Goal: Information Seeking & Learning: Compare options

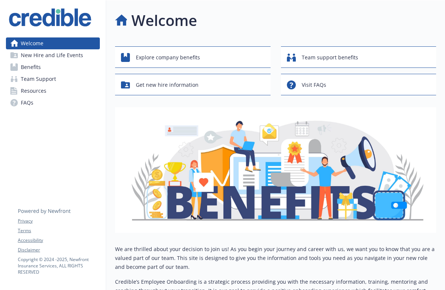
click at [39, 65] on span "Benefits" at bounding box center [31, 67] width 20 height 12
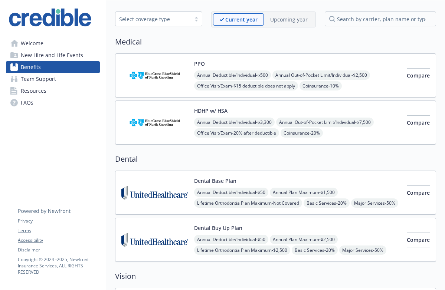
scroll to position [29, 0]
click at [407, 74] on span "Compare" at bounding box center [418, 75] width 23 height 7
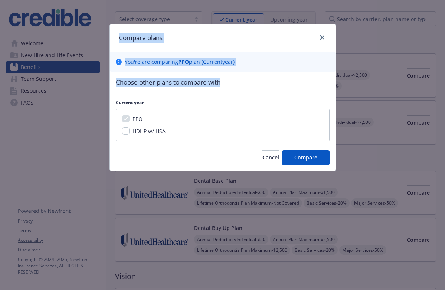
drag, startPoint x: 232, startPoint y: 32, endPoint x: 277, endPoint y: 92, distance: 75.0
click at [277, 92] on div "Compare plans You ' re are comparing PPO plan ( Current year) Choose other plan…" at bounding box center [223, 98] width 226 height 148
click at [306, 160] on span "Compare" at bounding box center [305, 157] width 23 height 7
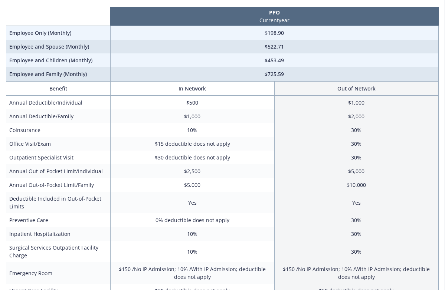
scroll to position [0, 0]
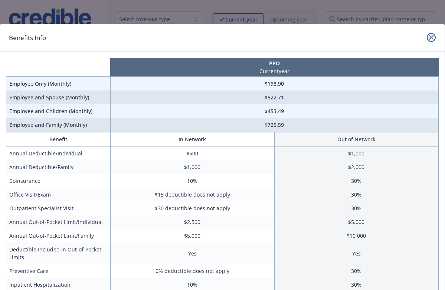
click at [431, 38] on icon "close" at bounding box center [431, 37] width 4 height 4
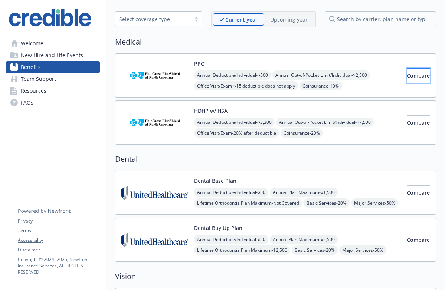
click at [407, 78] on span "Compare" at bounding box center [418, 75] width 23 height 7
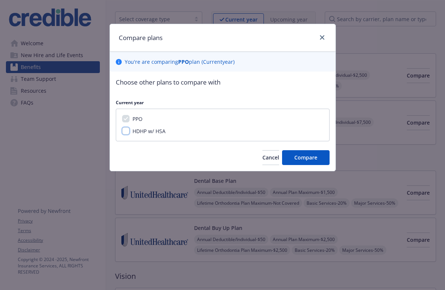
click at [126, 131] on input "HDHP w/ HSA" at bounding box center [125, 130] width 7 height 7
checkbox input "true"
click at [297, 157] on span "Compare" at bounding box center [305, 157] width 23 height 7
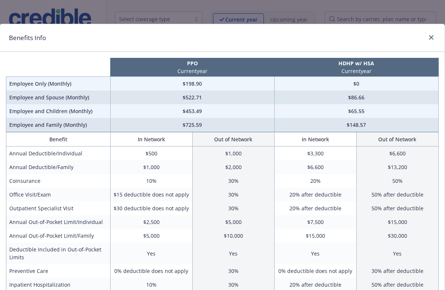
scroll to position [0, 0]
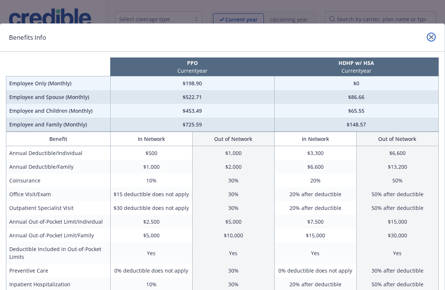
click at [432, 36] on icon "close" at bounding box center [431, 37] width 4 height 4
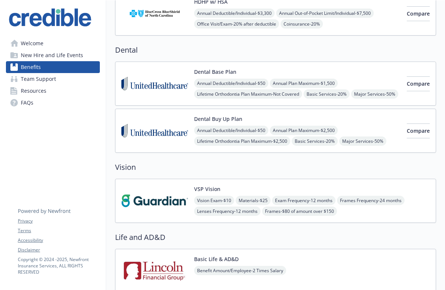
scroll to position [0, 0]
